Goal: Task Accomplishment & Management: Use online tool/utility

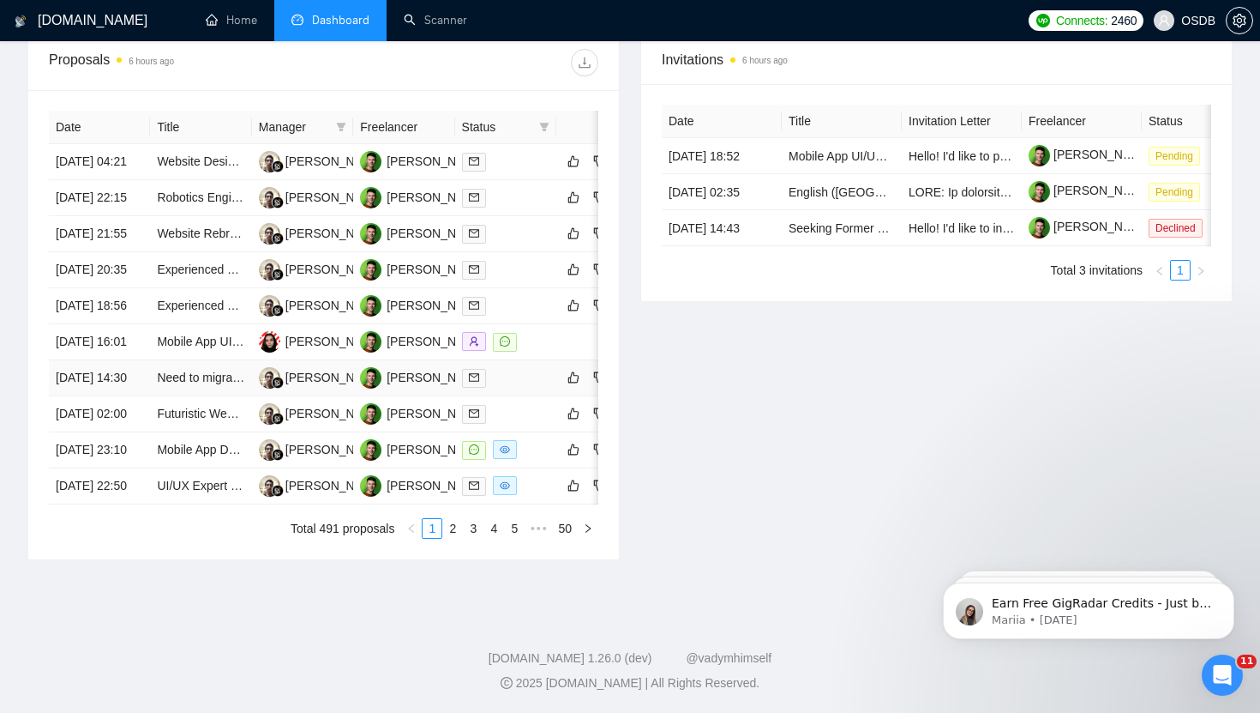
scroll to position [760, 0]
click at [459, 538] on link "2" at bounding box center [452, 528] width 19 height 19
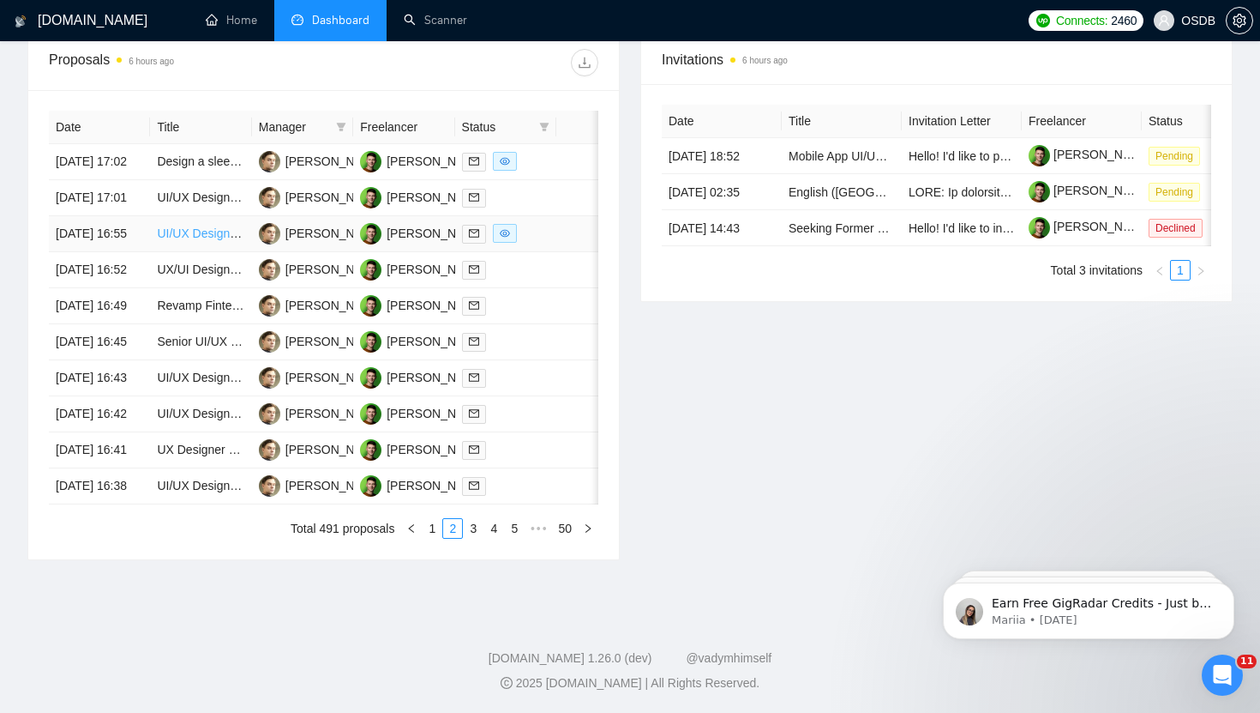
scroll to position [736, 0]
click at [197, 154] on link "Design a sleek chess-training app — must love chess" at bounding box center [299, 161] width 285 height 14
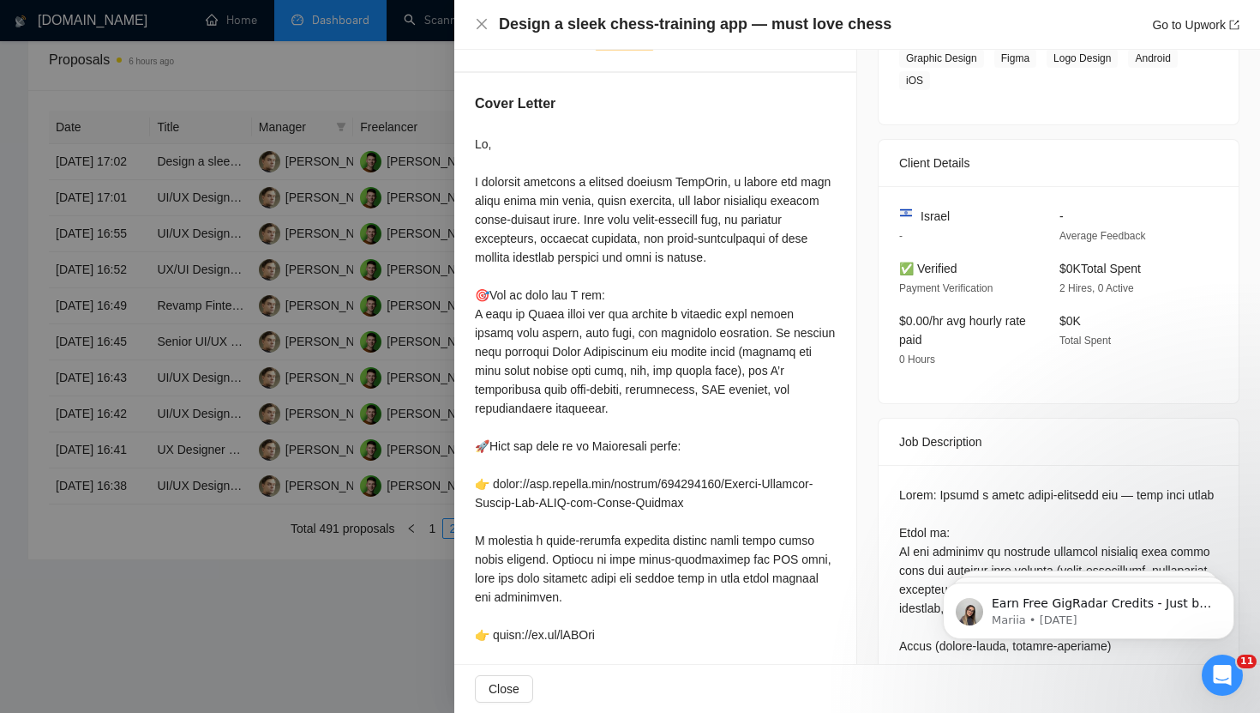
scroll to position [0, 0]
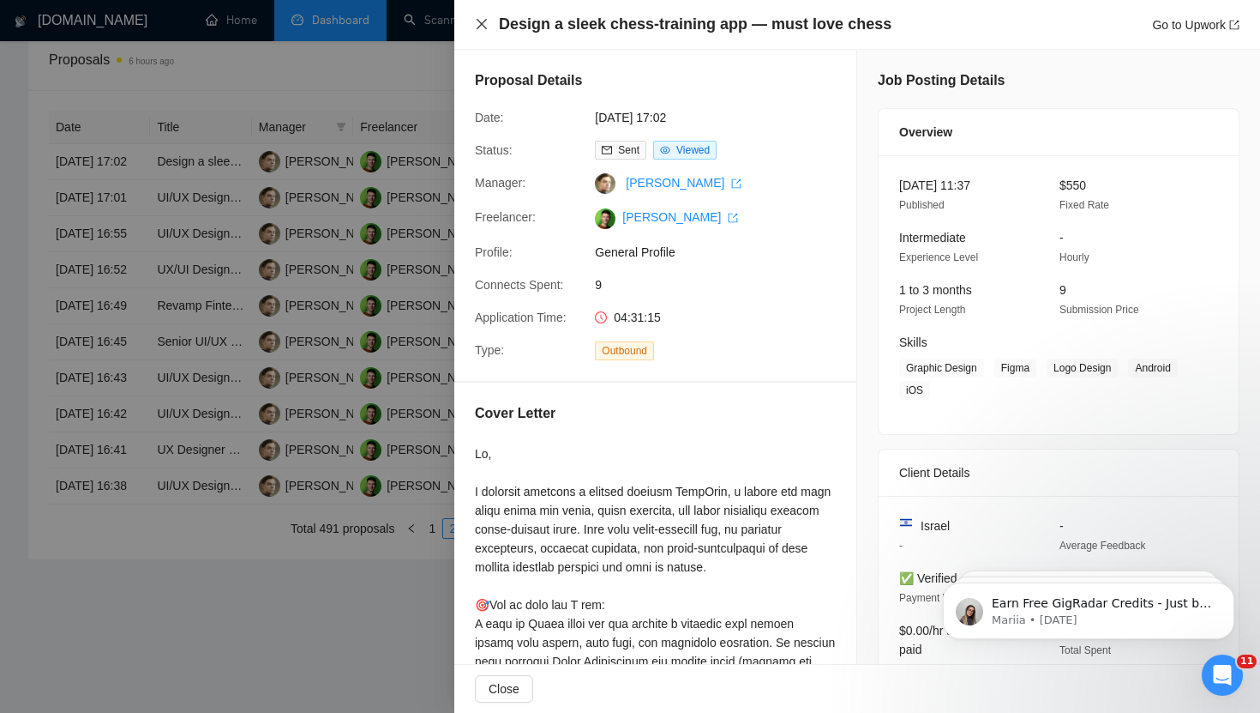
click at [487, 24] on icon "close" at bounding box center [482, 24] width 14 height 14
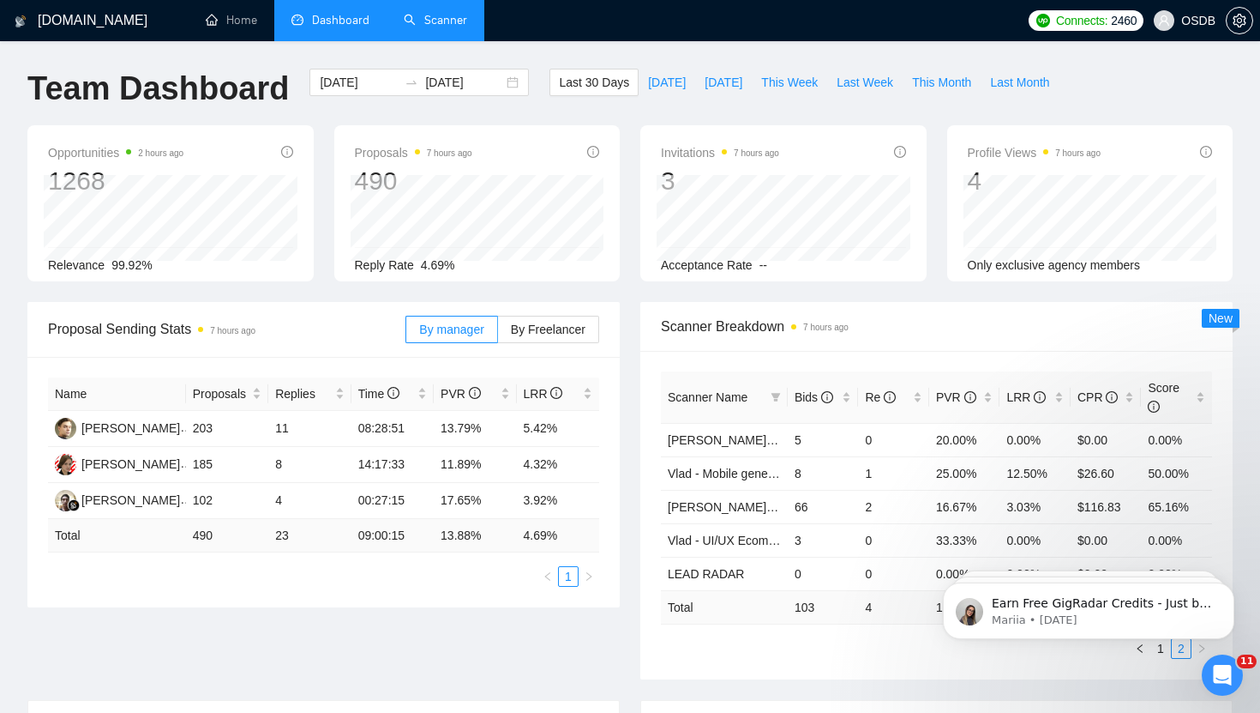
click at [446, 13] on link "Scanner" at bounding box center [435, 20] width 63 height 15
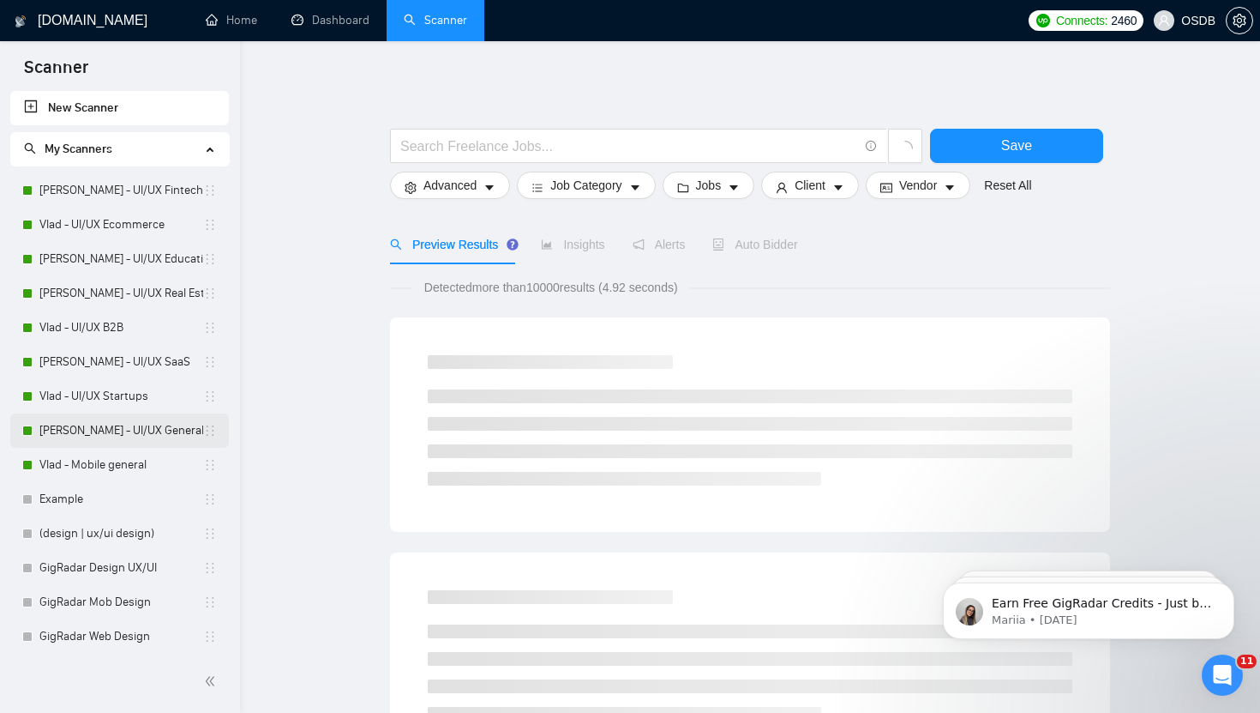
click at [134, 434] on link "[PERSON_NAME] - UI/UX General" at bounding box center [121, 430] width 164 height 34
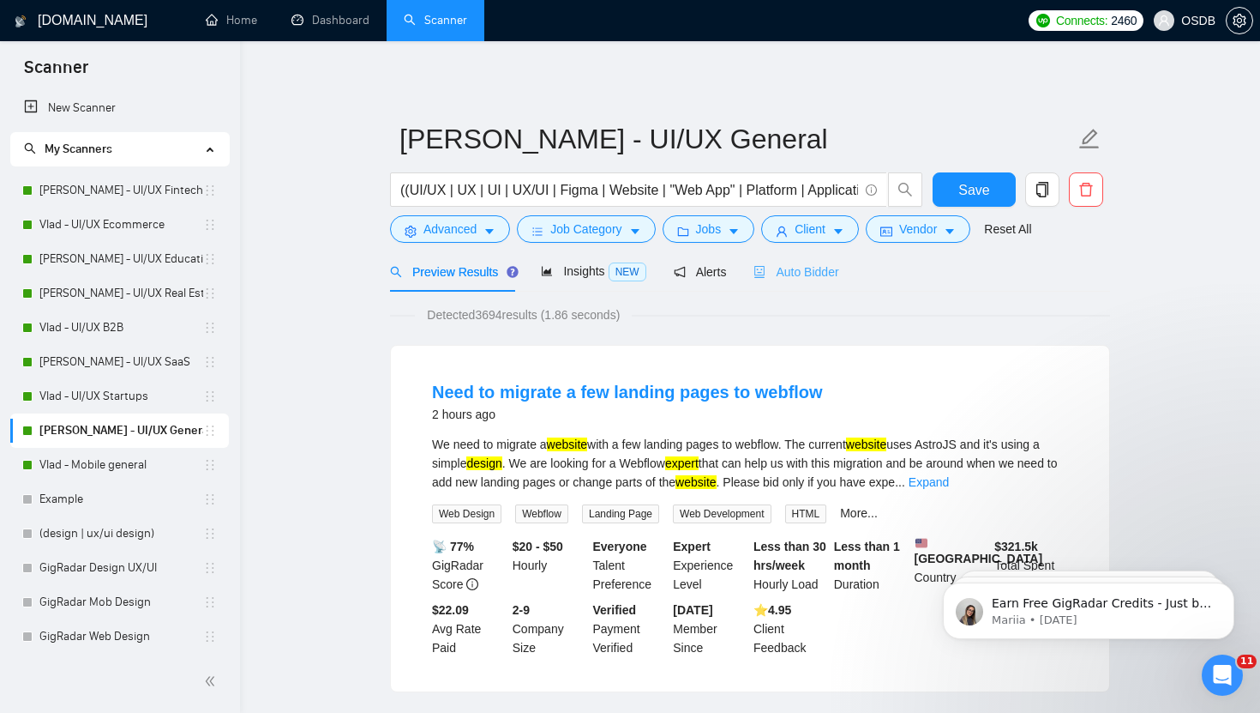
click at [820, 282] on div "Auto Bidder" at bounding box center [796, 271] width 85 height 40
